Goal: Task Accomplishment & Management: Use online tool/utility

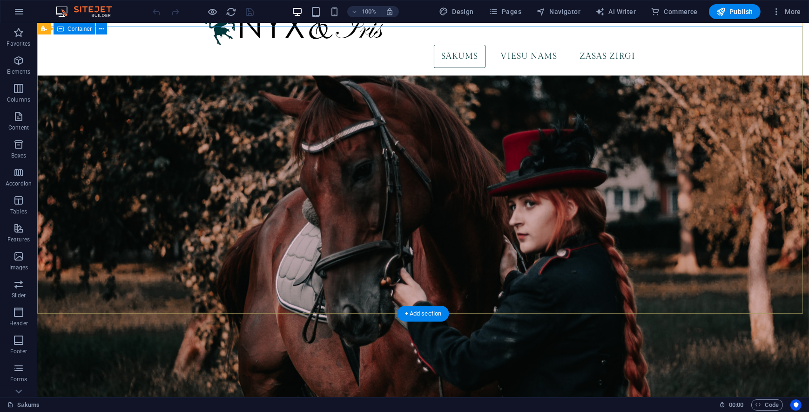
scroll to position [20, 0]
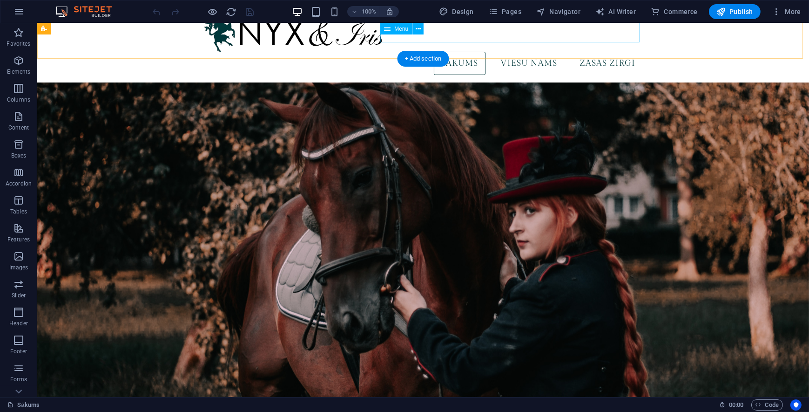
click at [532, 52] on nav "Sākums Viesu nams Zasas Zirgi" at bounding box center [423, 63] width 440 height 23
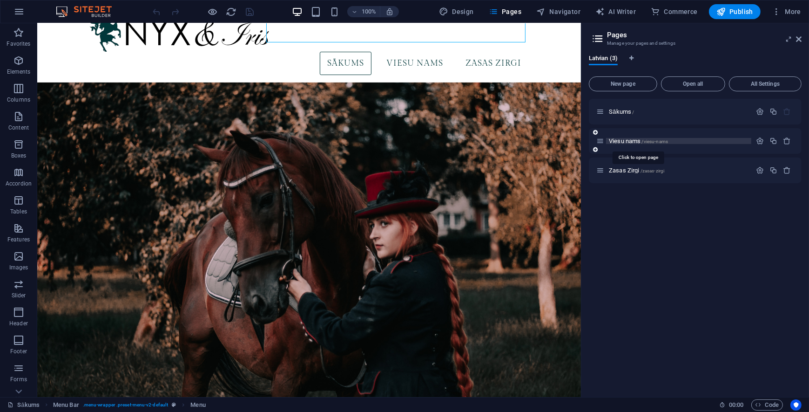
click at [628, 142] on span "Viesu nams /viesu-nams" at bounding box center [638, 140] width 59 height 7
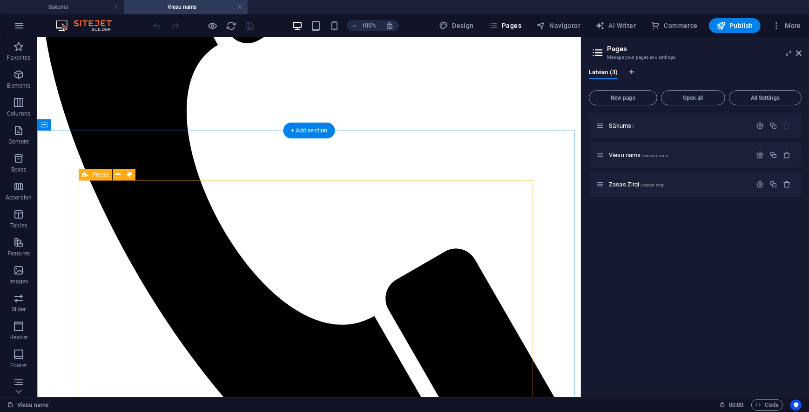
scroll to position [339, 0]
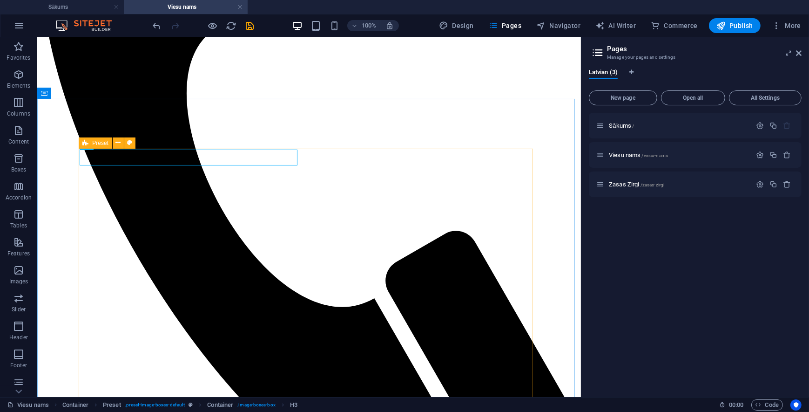
click at [86, 144] on icon at bounding box center [85, 142] width 6 height 11
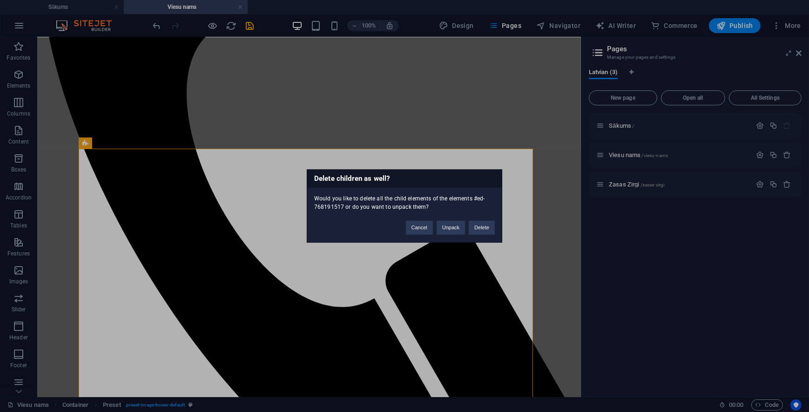
click at [481, 267] on div "Delete children as well? Would you like to delete all the child elements of the…" at bounding box center [404, 206] width 809 height 412
drag, startPoint x: 489, startPoint y: 230, endPoint x: 451, endPoint y: 236, distance: 38.3
click at [489, 230] on button "Delete" at bounding box center [482, 228] width 26 height 14
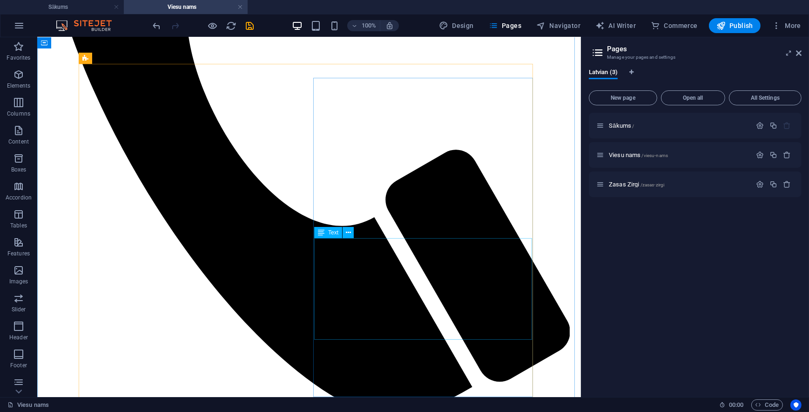
scroll to position [423, 0]
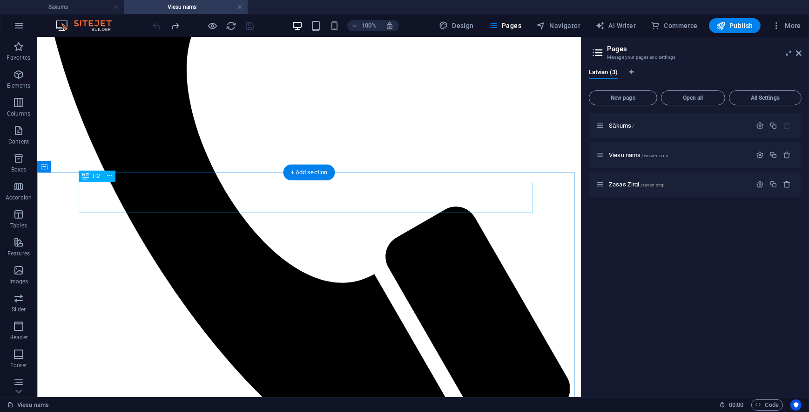
scroll to position [254, 0]
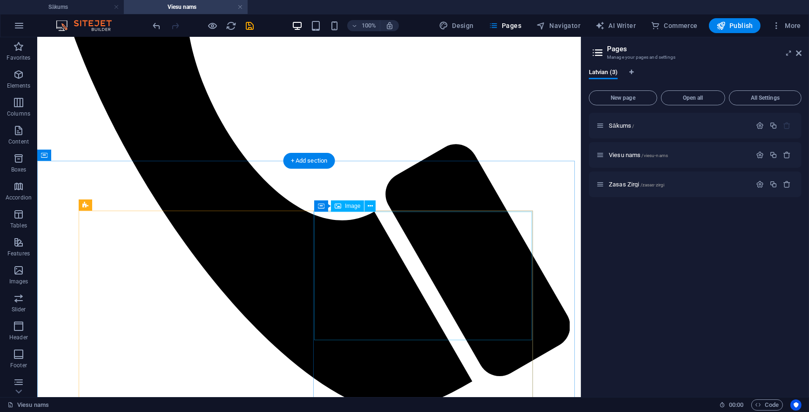
scroll to position [466, 0]
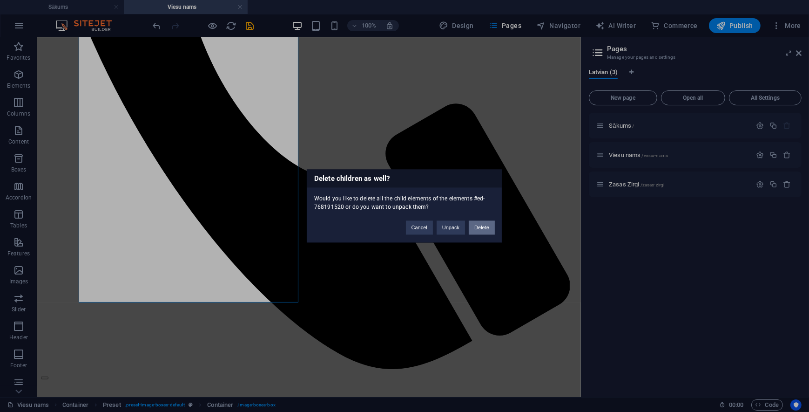
click at [485, 232] on button "Delete" at bounding box center [482, 228] width 26 height 14
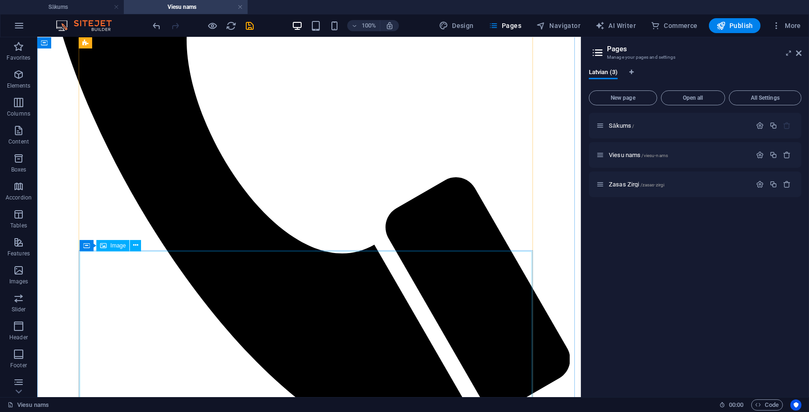
scroll to position [381, 0]
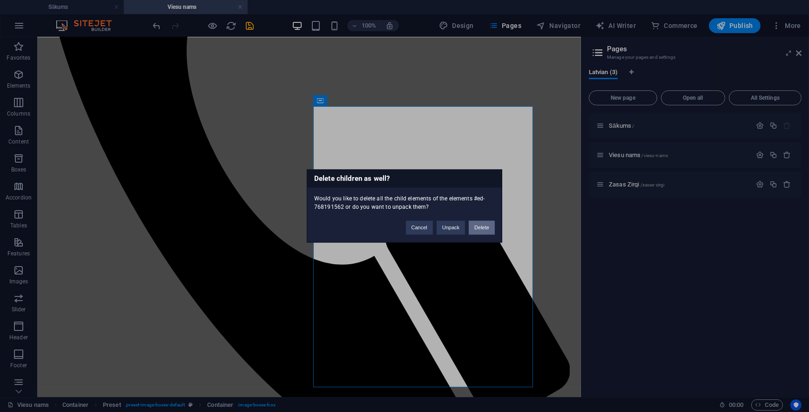
click at [485, 226] on button "Delete" at bounding box center [482, 228] width 26 height 14
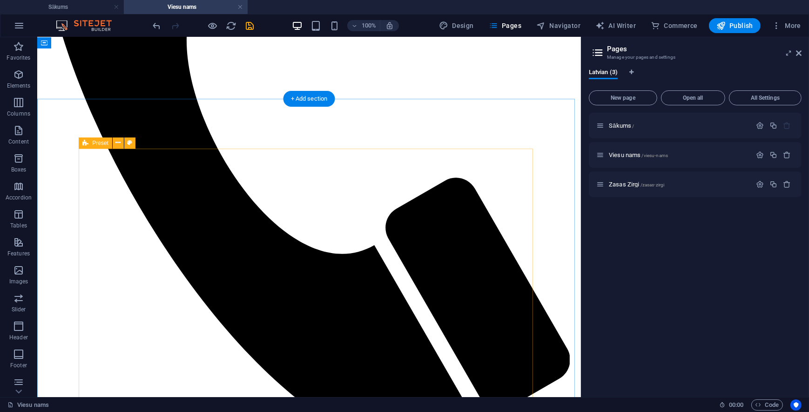
scroll to position [339, 0]
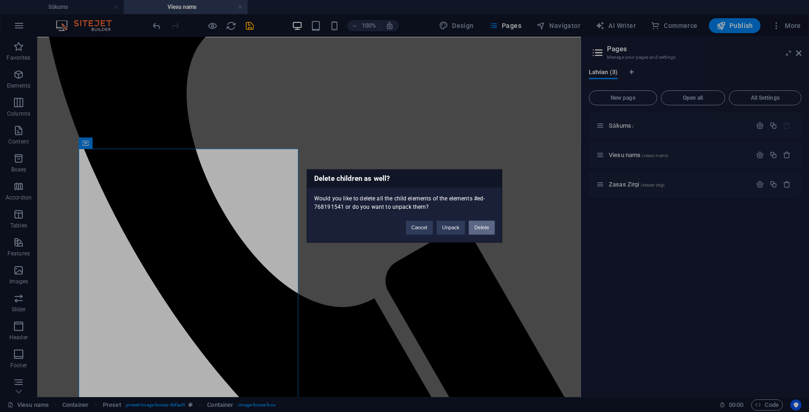
click at [481, 229] on button "Delete" at bounding box center [482, 228] width 26 height 14
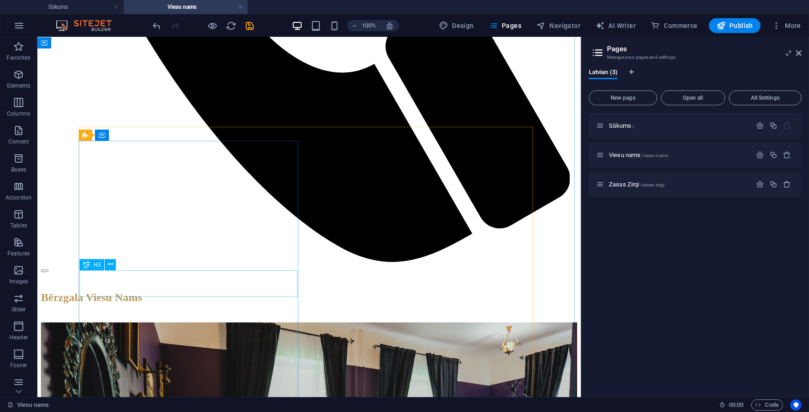
scroll to position [550, 0]
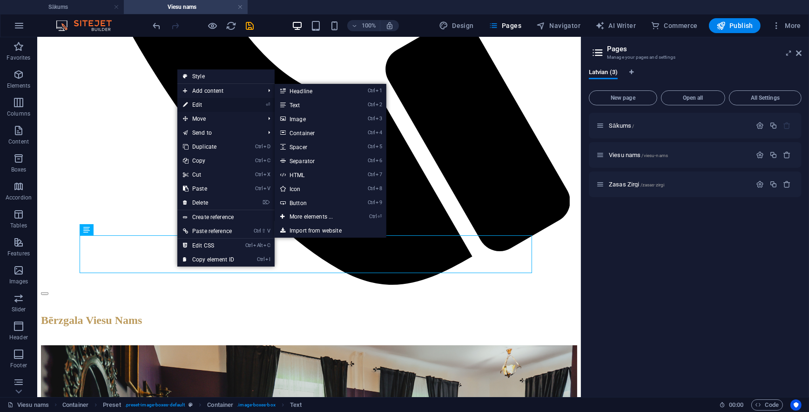
click at [207, 108] on link "⏎ Edit" at bounding box center [208, 105] width 62 height 14
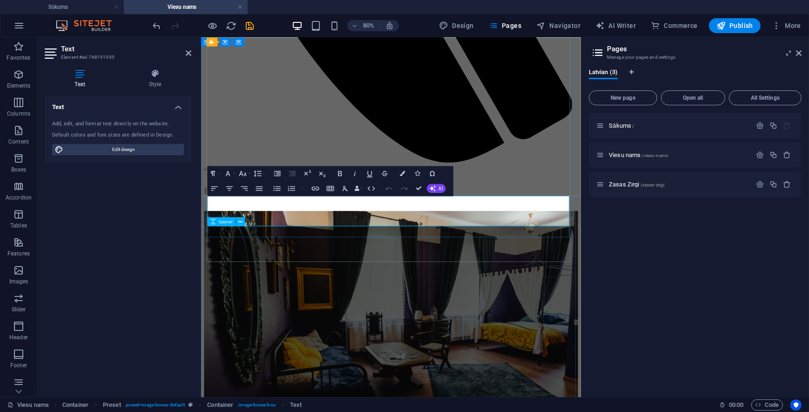
click at [247, 219] on div "Spacer" at bounding box center [229, 221] width 42 height 9
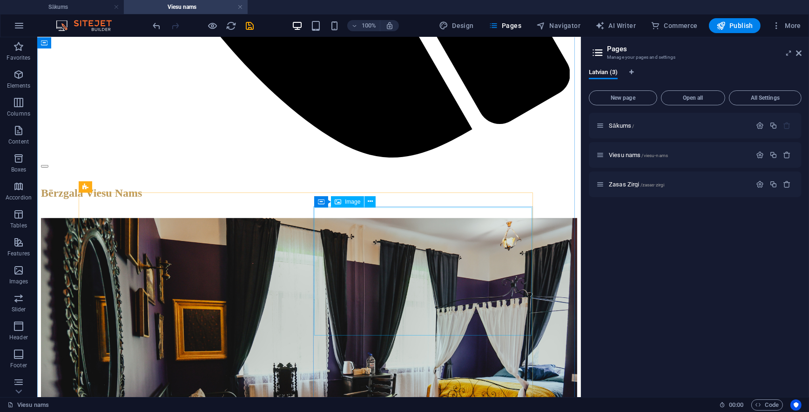
scroll to position [466, 0]
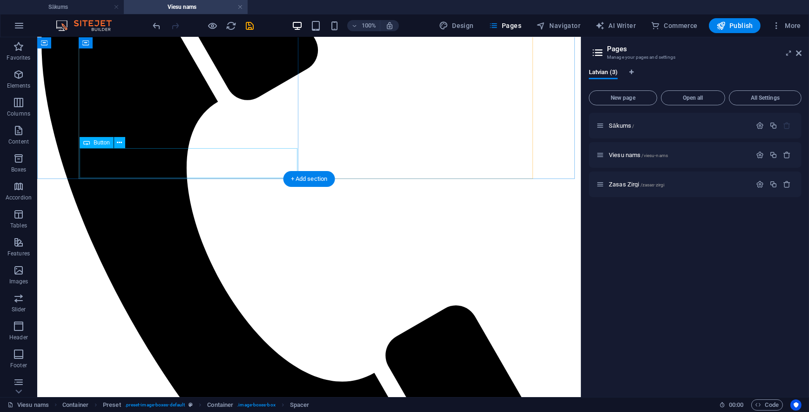
scroll to position [254, 0]
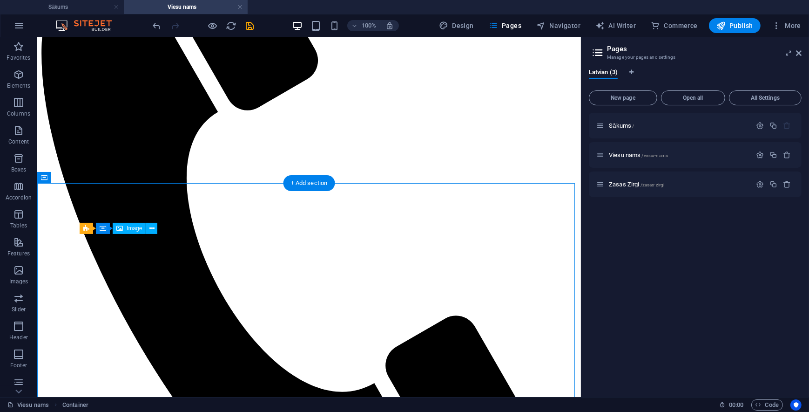
drag, startPoint x: 97, startPoint y: 237, endPoint x: 165, endPoint y: 298, distance: 90.7
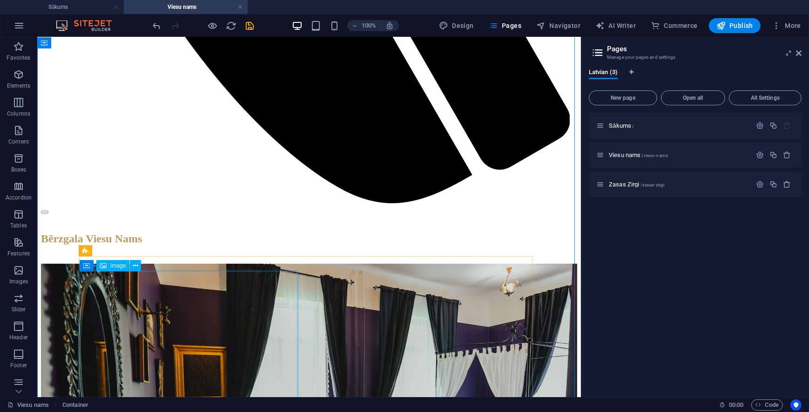
scroll to position [635, 0]
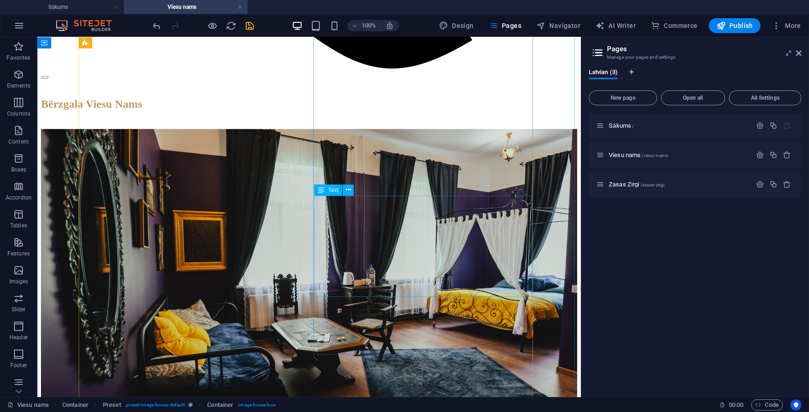
scroll to position [846, 0]
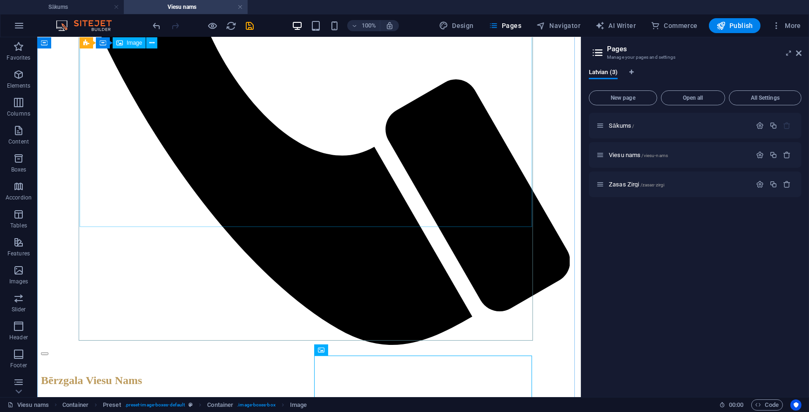
scroll to position [423, 0]
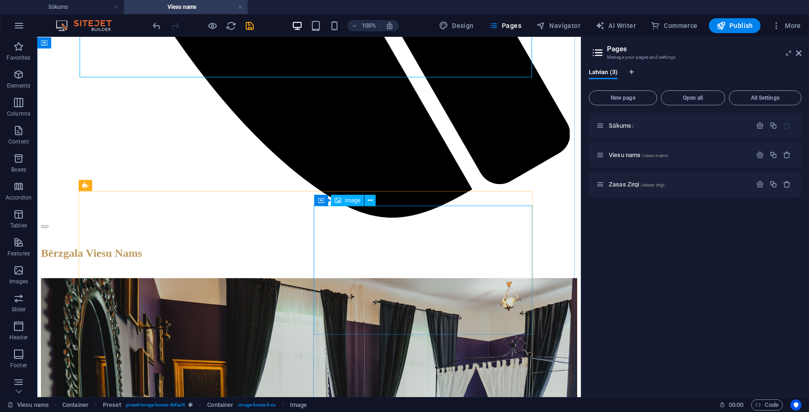
scroll to position [677, 0]
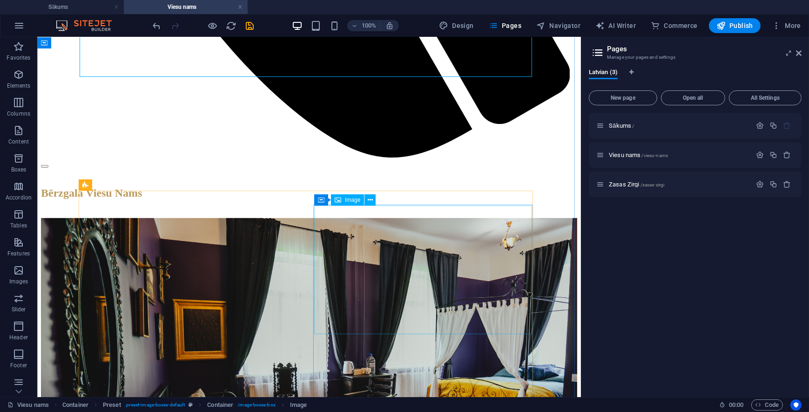
click at [369, 200] on icon at bounding box center [370, 200] width 5 height 10
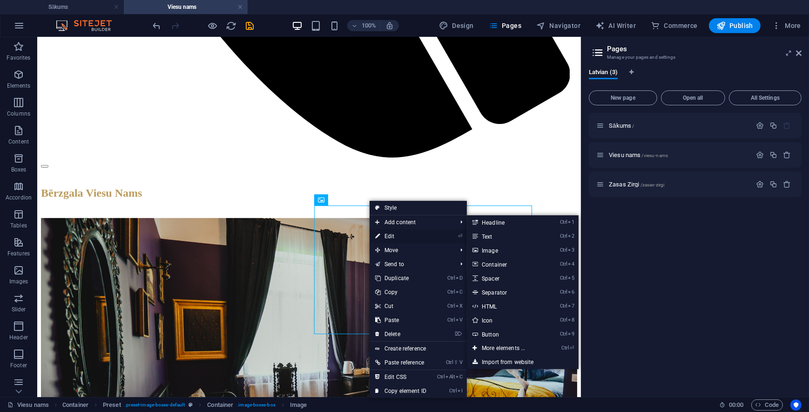
click at [389, 237] on link "⏎ Edit" at bounding box center [401, 236] width 62 height 14
select select "%"
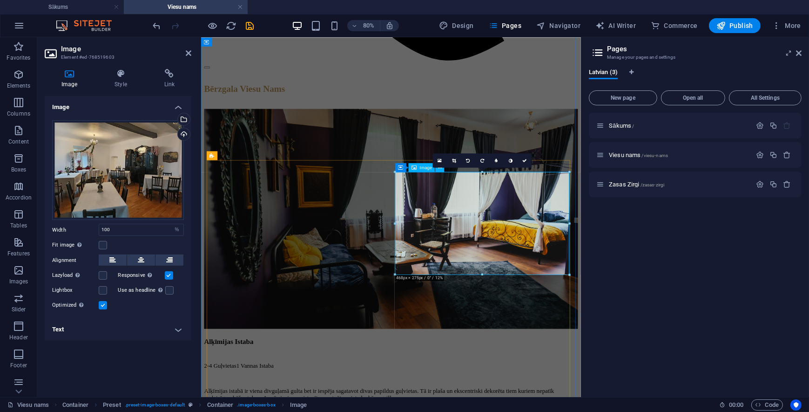
click at [124, 149] on div "Drag files here, click to choose files or select files from Files or our free s…" at bounding box center [118, 170] width 132 height 100
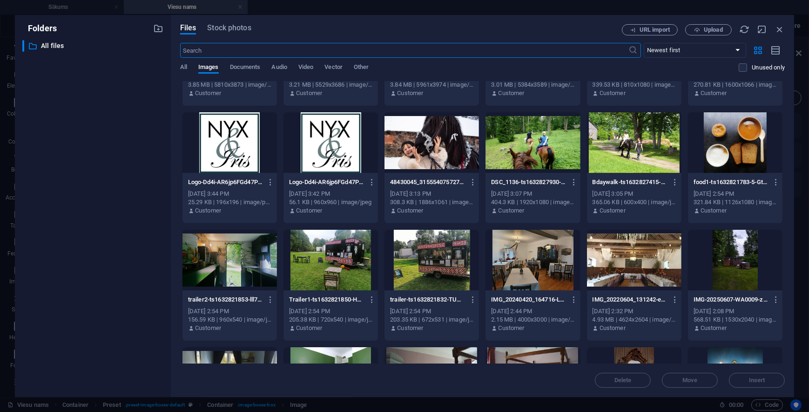
scroll to position [77, 0]
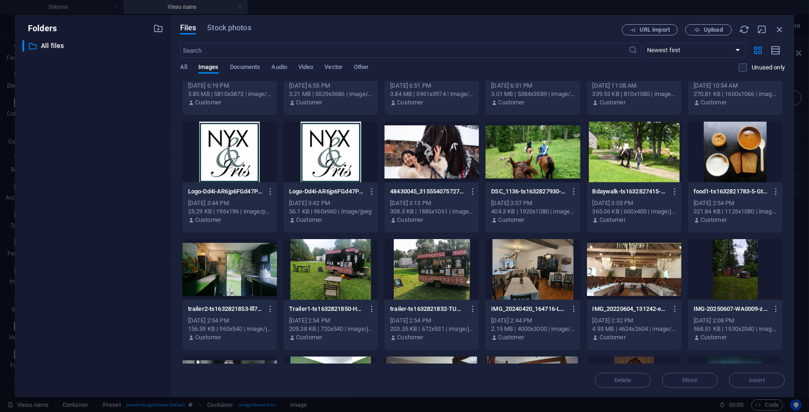
click at [738, 260] on div at bounding box center [735, 269] width 95 height 61
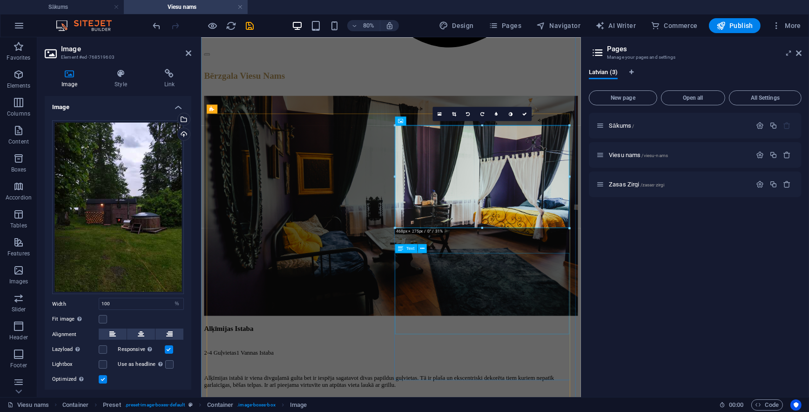
scroll to position [736, 0]
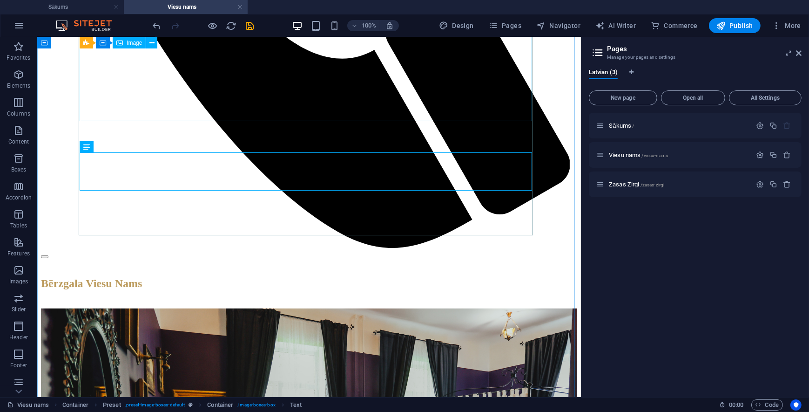
scroll to position [586, 0]
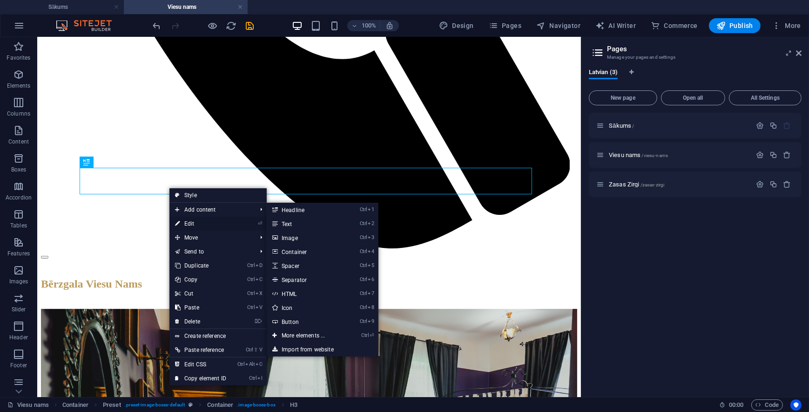
click at [199, 223] on link "⏎ Edit" at bounding box center [200, 224] width 62 height 14
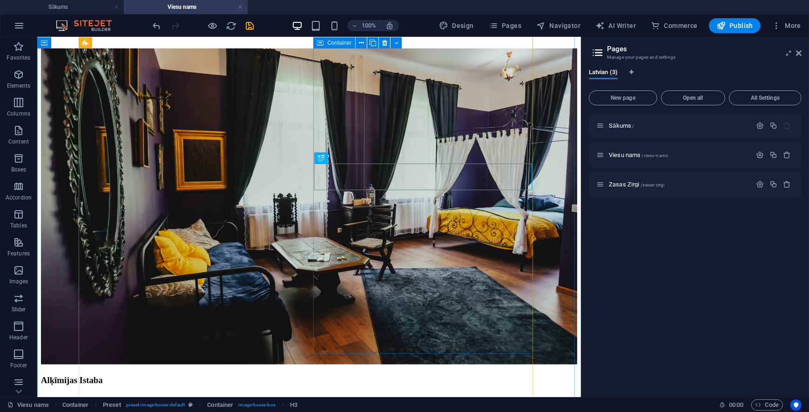
scroll to position [847, 0]
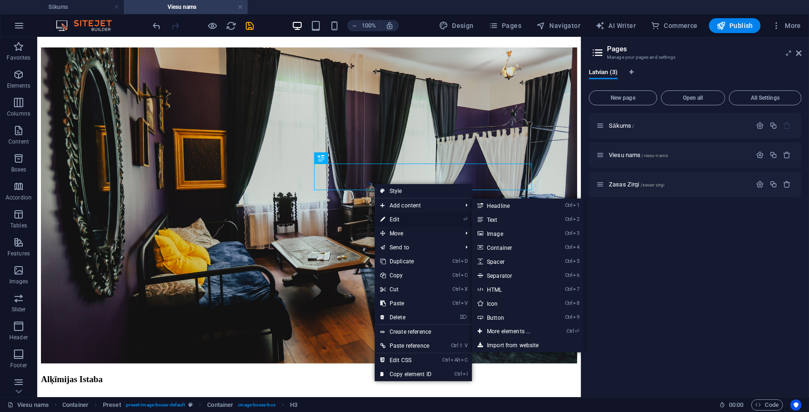
click at [398, 221] on link "⏎ Edit" at bounding box center [406, 219] width 62 height 14
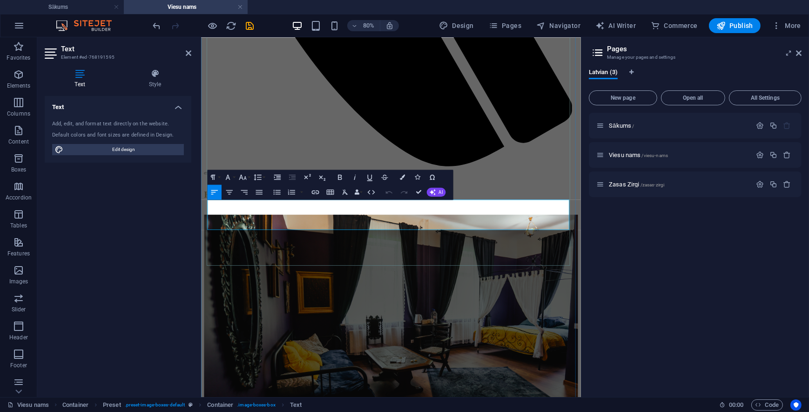
copy div "Līdz 6 Cilvēkiem Par EUR 20 iekurināsim pirtiņu un/vai kubulu. Palutiniet sevi …"
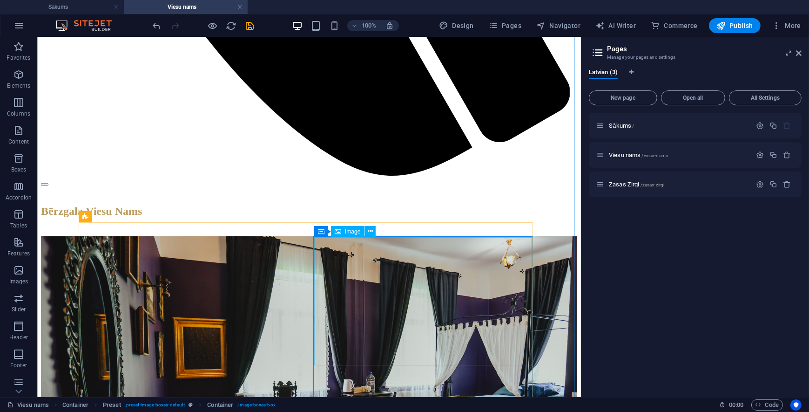
scroll to position [630, 0]
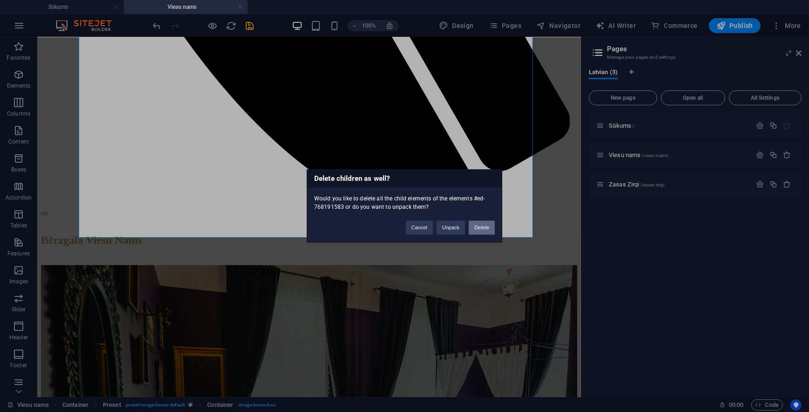
click at [493, 227] on button "Delete" at bounding box center [482, 228] width 26 height 14
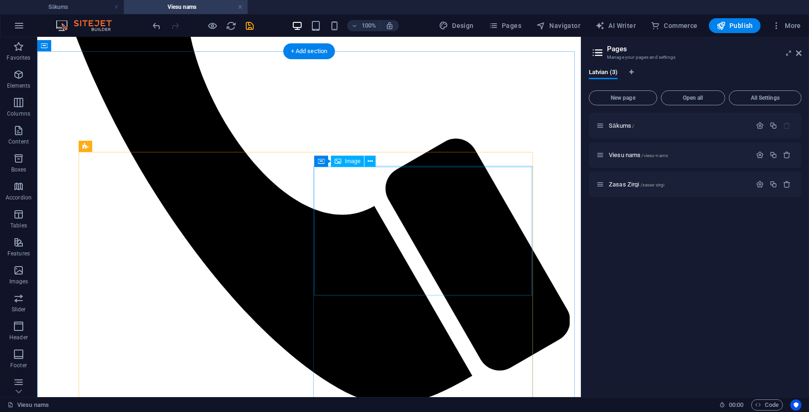
scroll to position [376, 0]
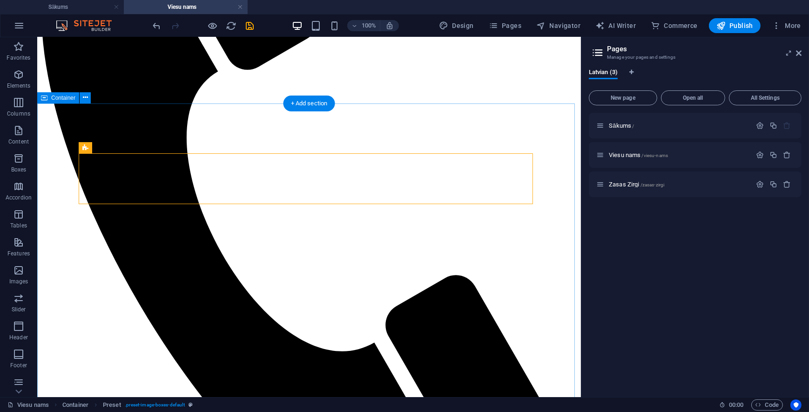
scroll to position [207, 0]
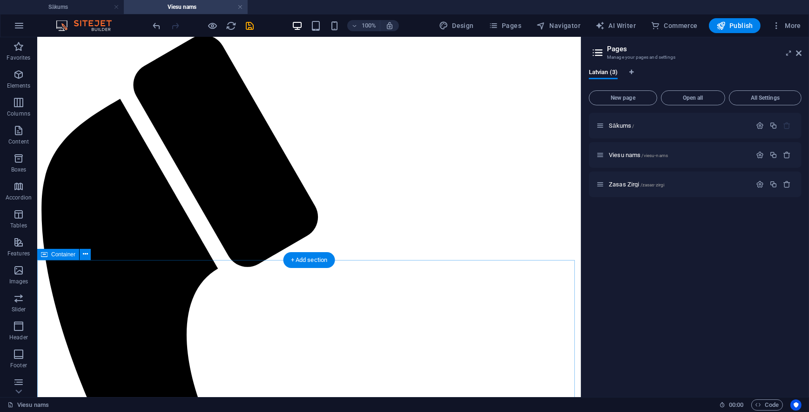
scroll to position [0, 0]
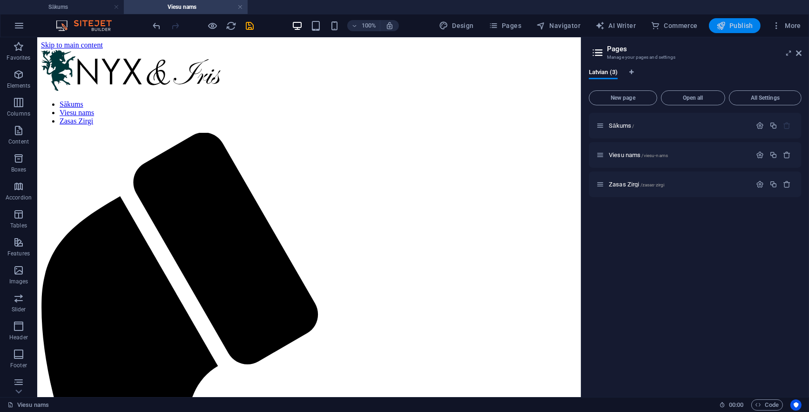
click at [745, 28] on span "Publish" at bounding box center [735, 25] width 37 height 9
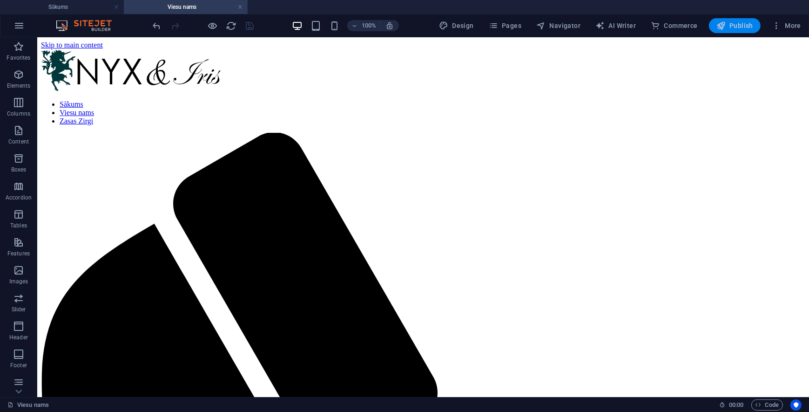
click at [741, 27] on span "Publish" at bounding box center [735, 25] width 37 height 9
